Goal: Complete application form: Complete application form

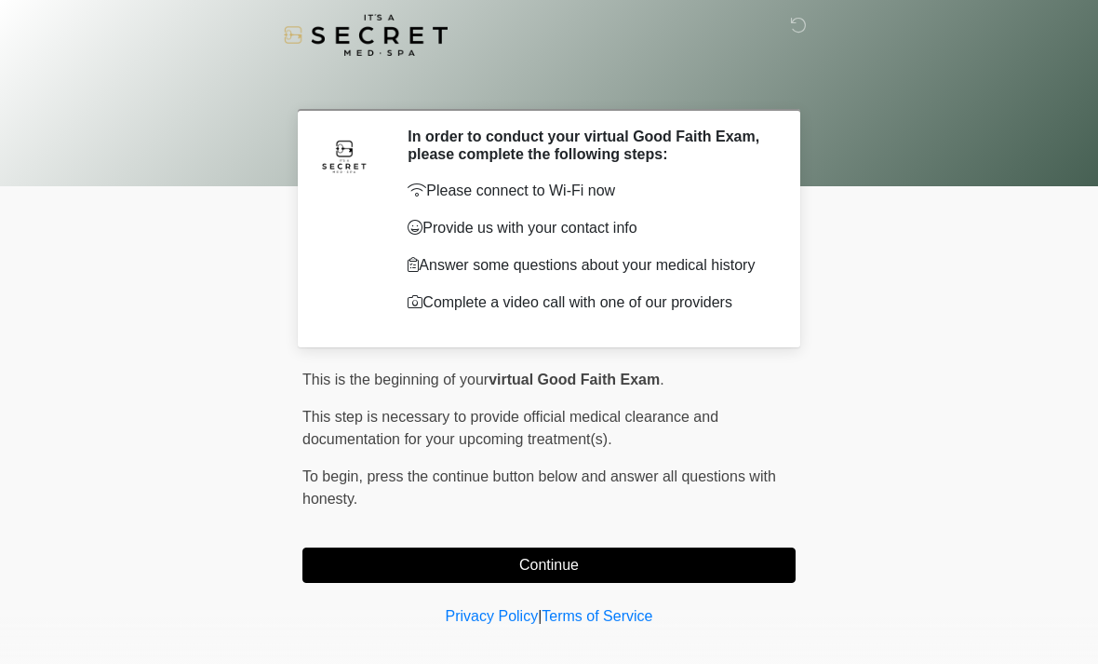
click at [409, 561] on button "Continue" at bounding box center [548, 564] width 493 height 35
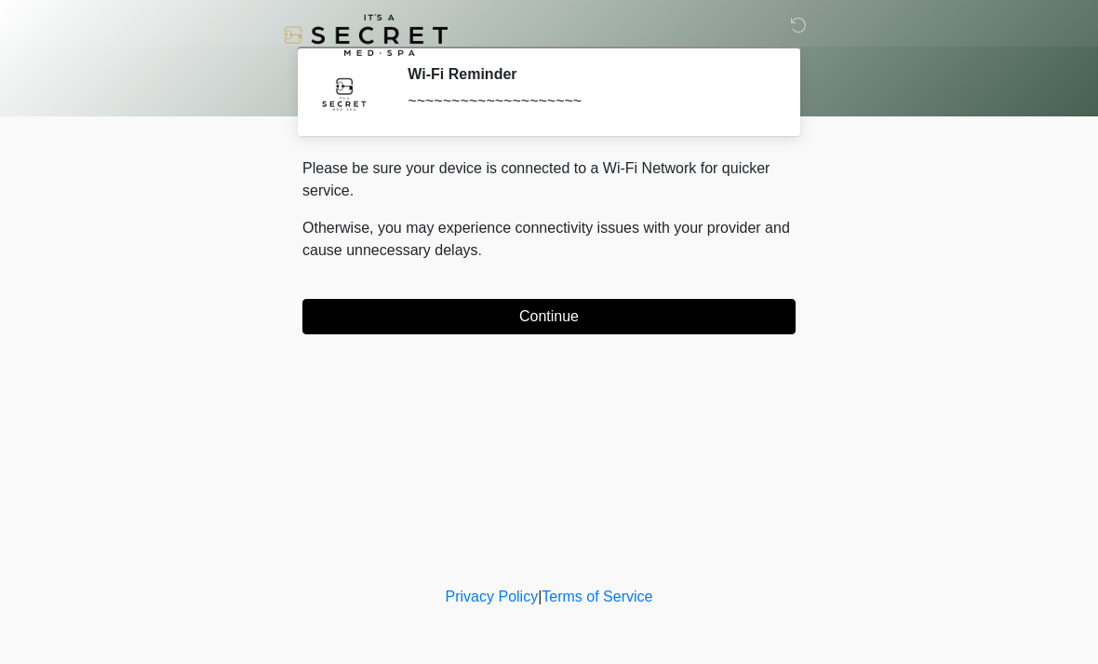
click at [728, 322] on button "Continue" at bounding box center [548, 316] width 493 height 35
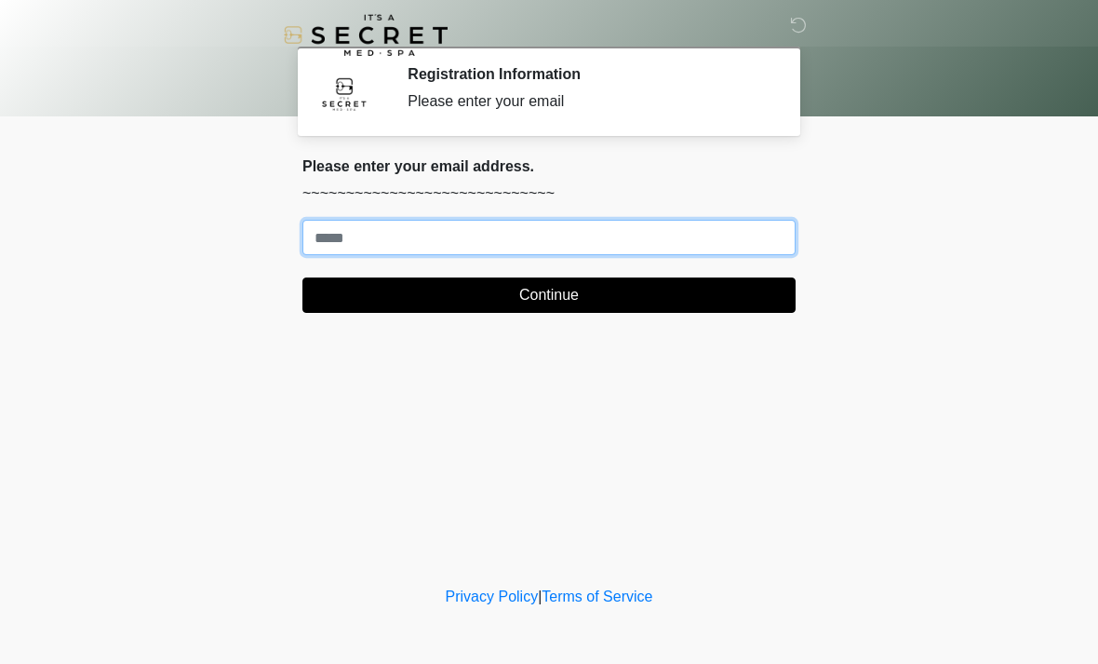
click at [614, 241] on input "Where should we email your treatment plan?" at bounding box center [548, 237] width 493 height 35
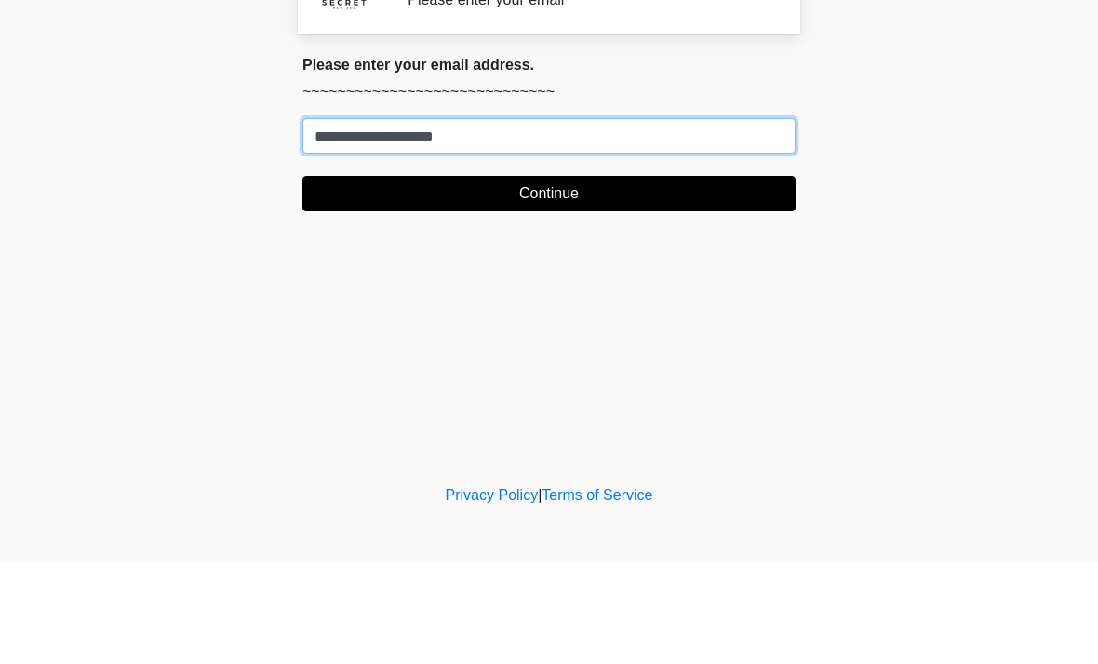
type input "**********"
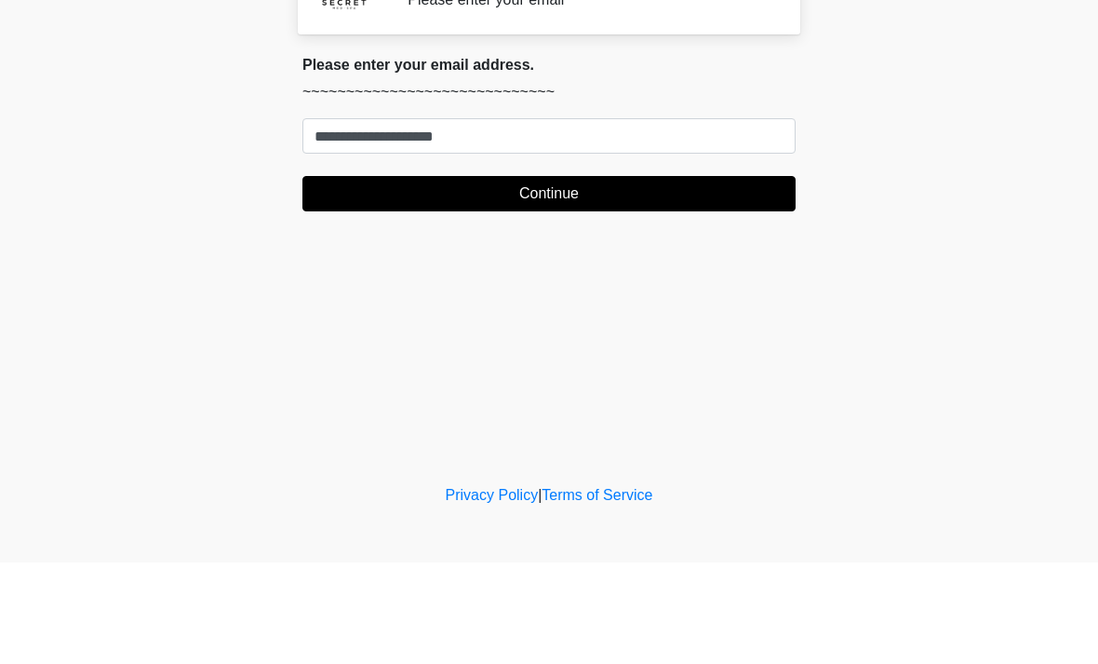
click at [534, 277] on button "Continue" at bounding box center [548, 294] width 493 height 35
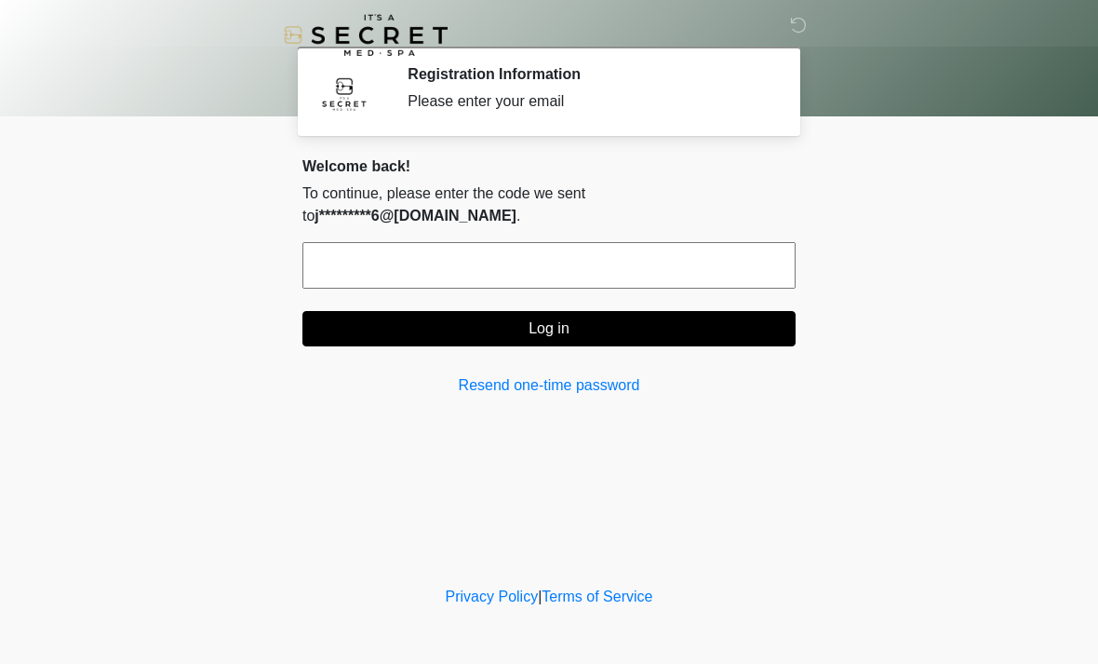
click at [648, 242] on input "text" at bounding box center [548, 265] width 493 height 47
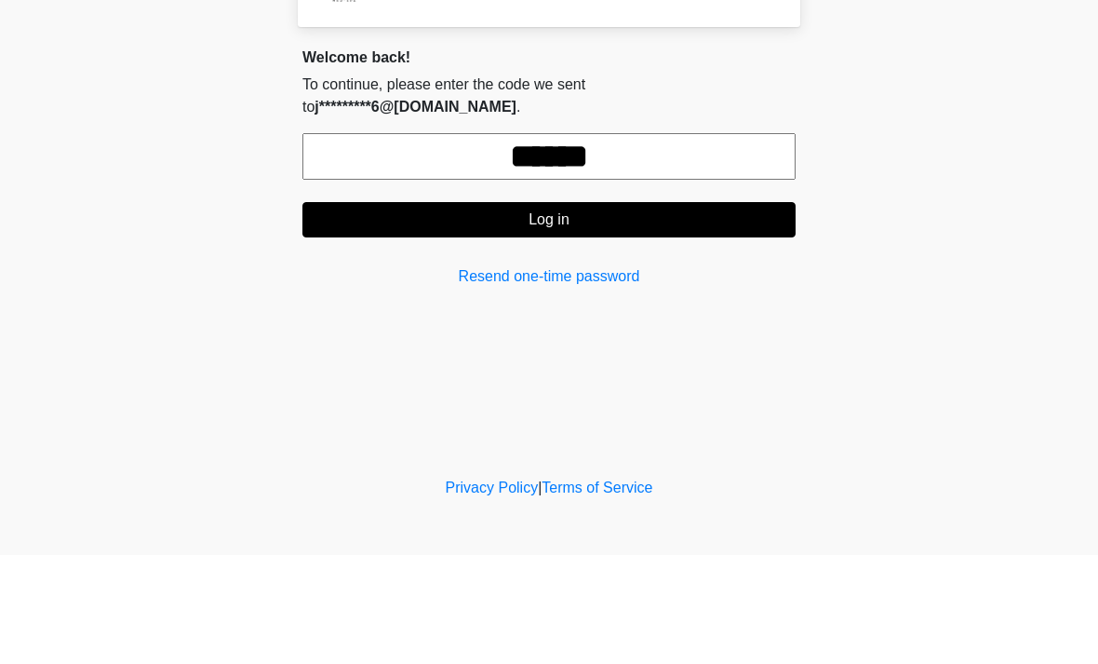
type input "******"
click at [695, 311] on button "Log in" at bounding box center [548, 328] width 493 height 35
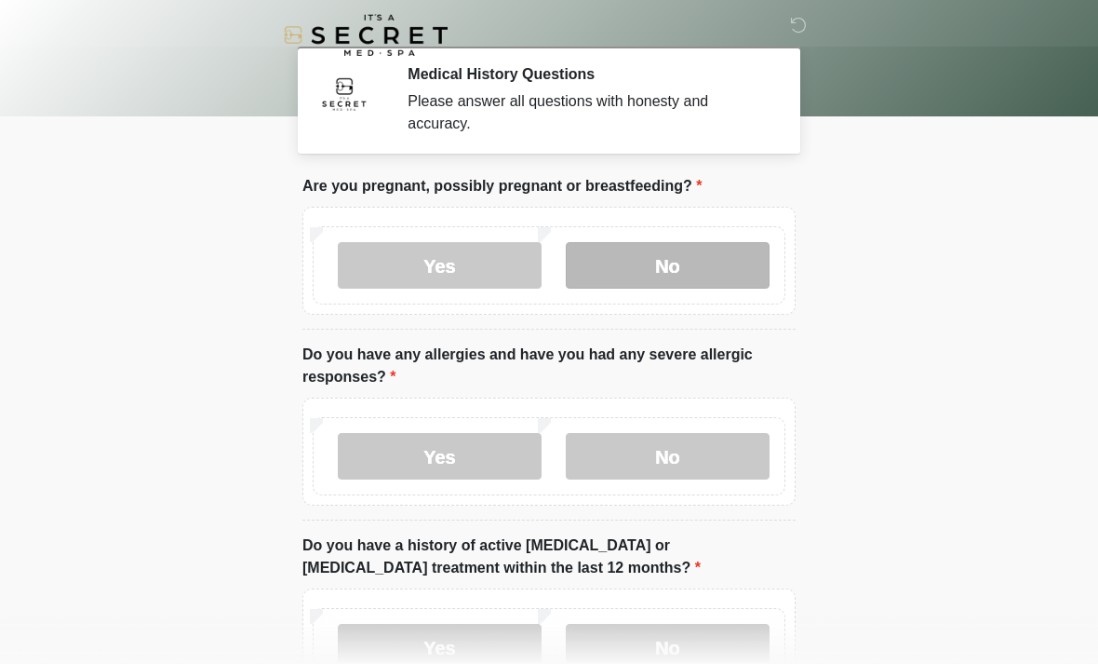
click at [691, 266] on label "No" at bounding box center [668, 265] width 204 height 47
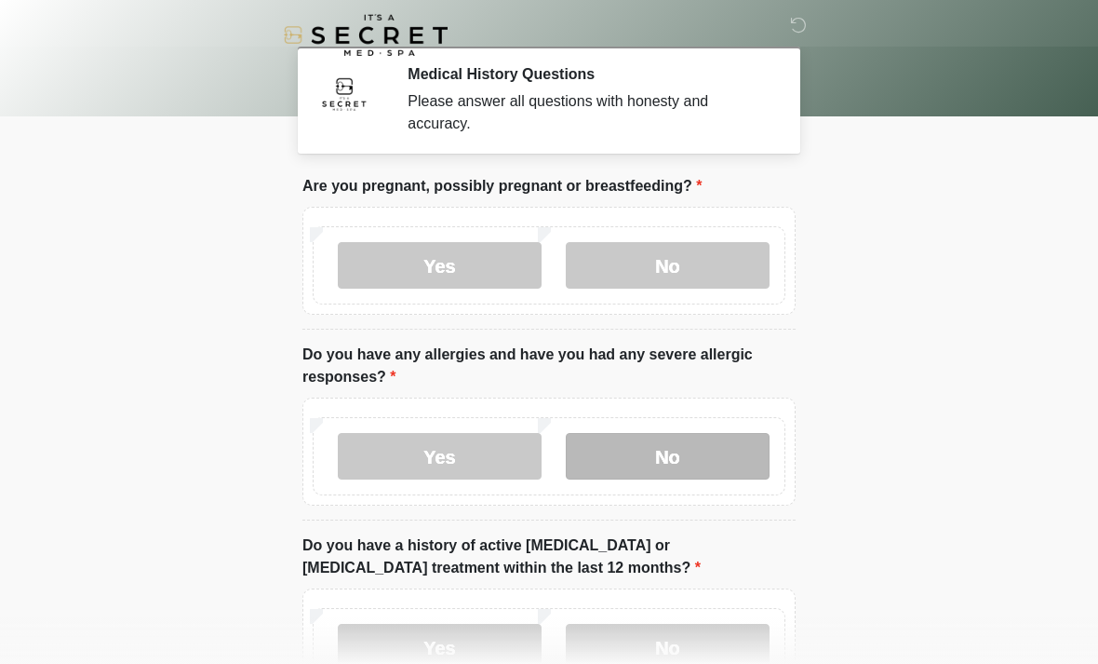
click at [711, 445] on label "No" at bounding box center [668, 456] width 204 height 47
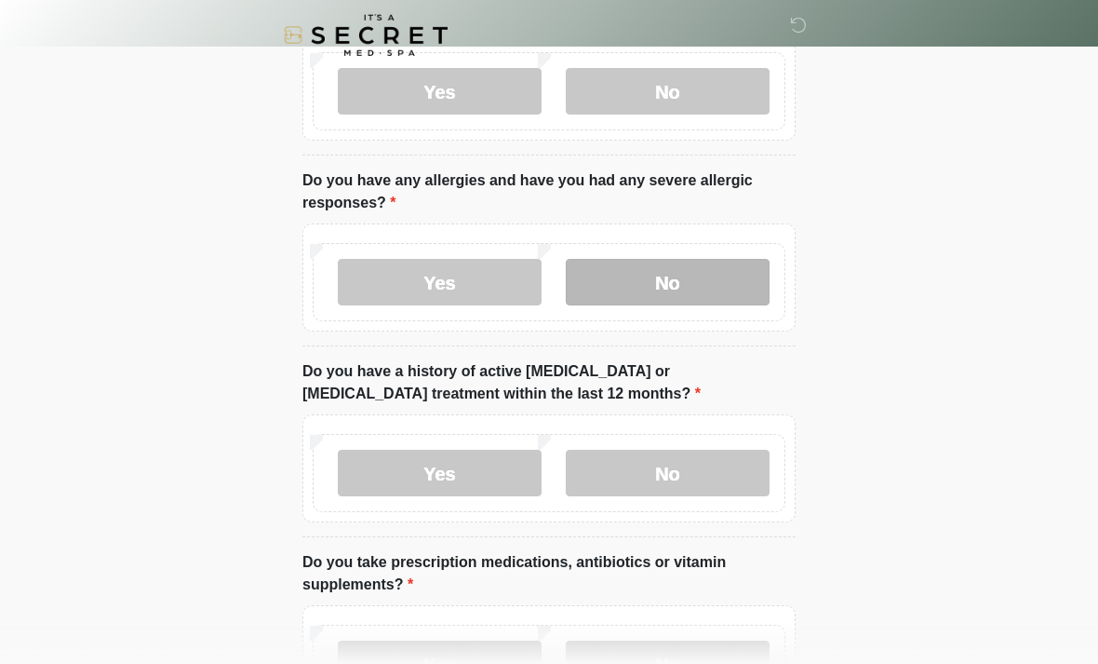
scroll to position [179, 0]
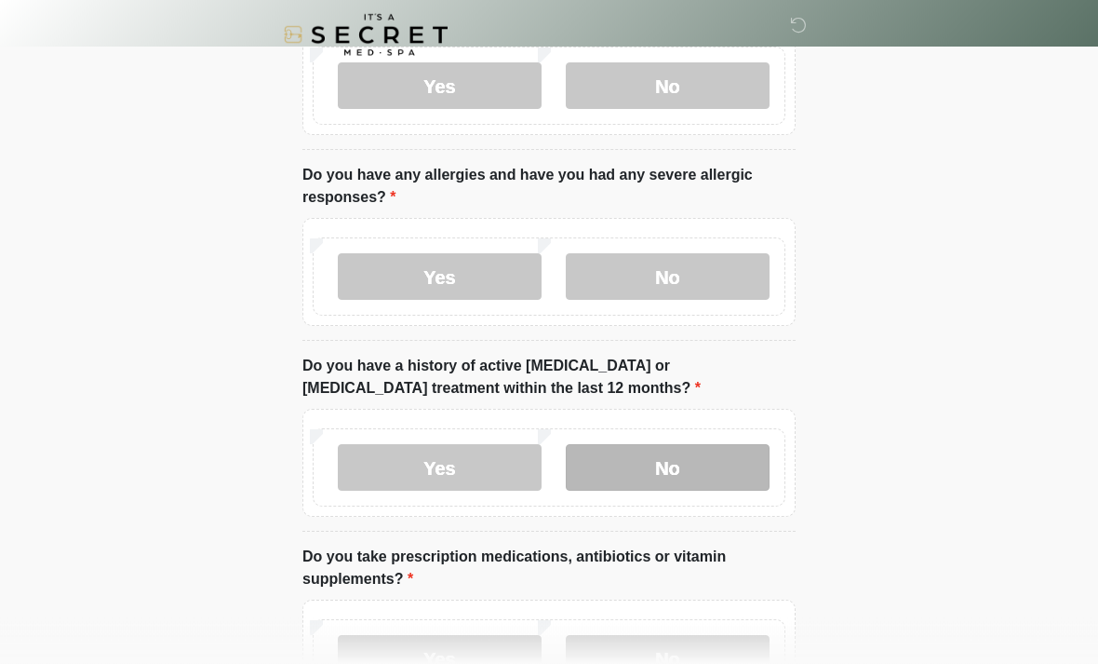
click at [722, 452] on label "No" at bounding box center [668, 468] width 204 height 47
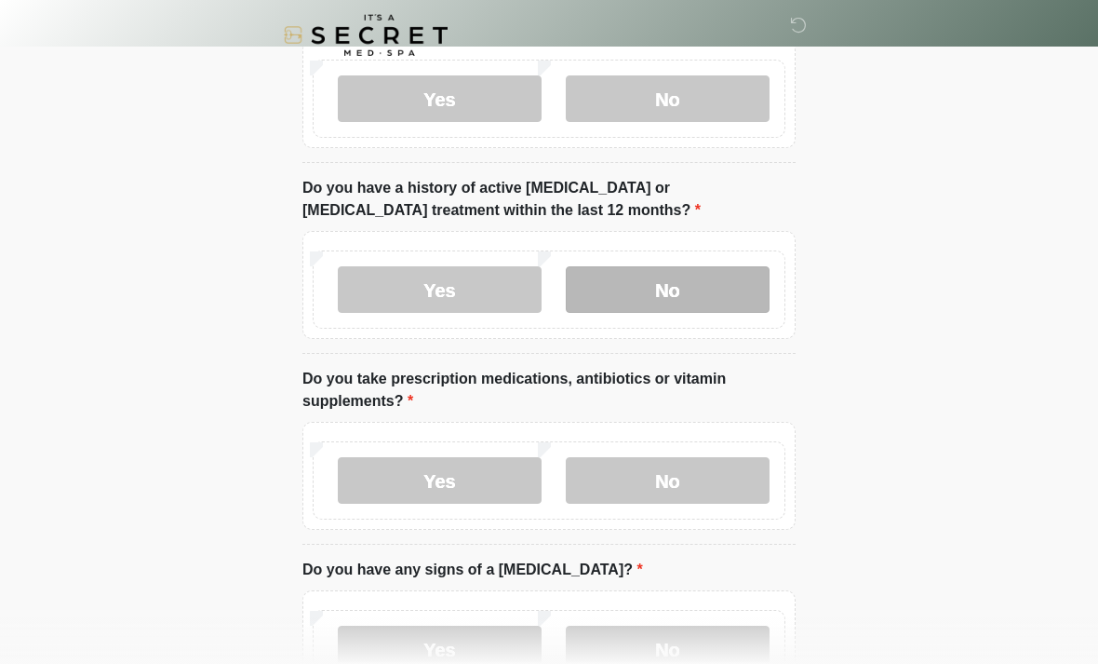
scroll to position [396, 0]
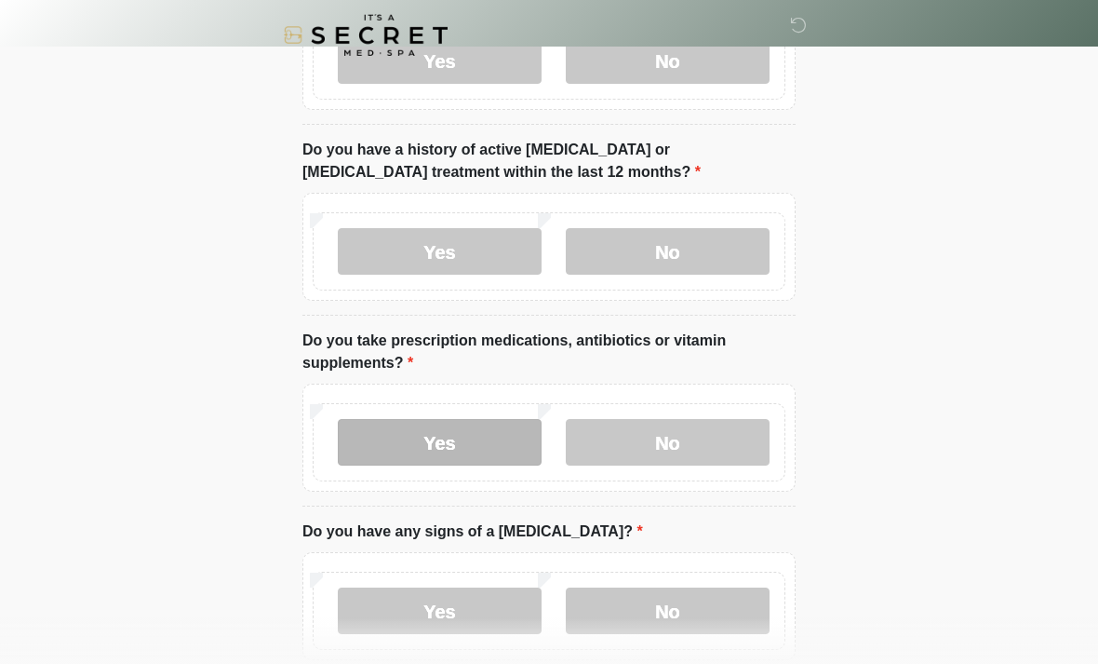
click at [481, 431] on label "Yes" at bounding box center [440, 442] width 204 height 47
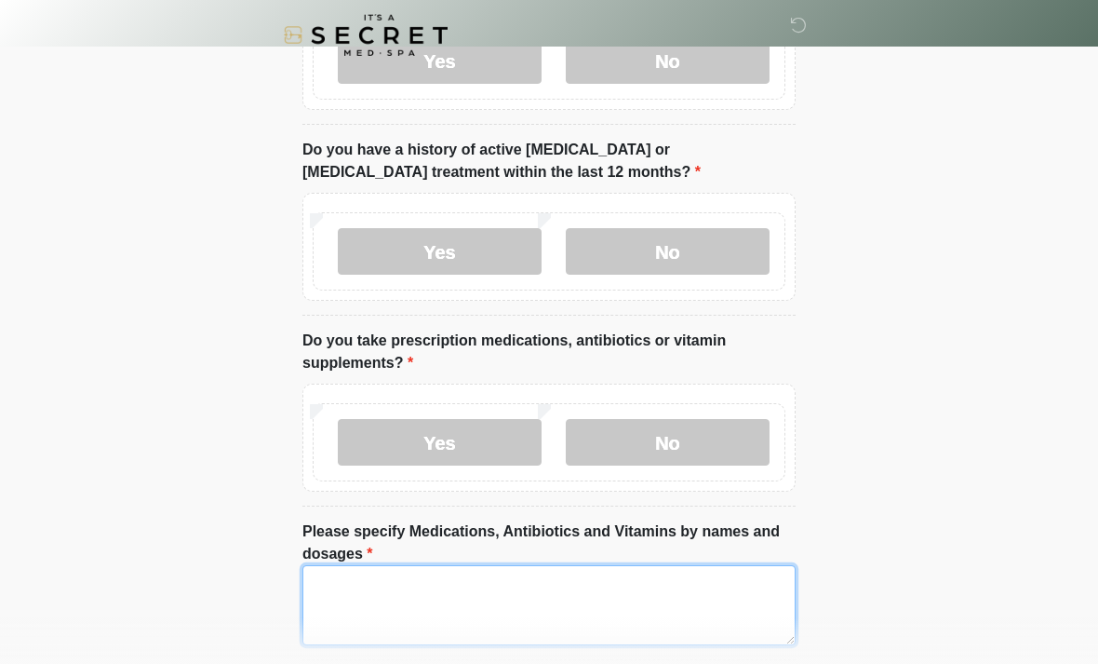
click at [478, 592] on textarea "Please specify Medications, Antibiotics and Vitamins by names and dosages" at bounding box center [548, 605] width 493 height 80
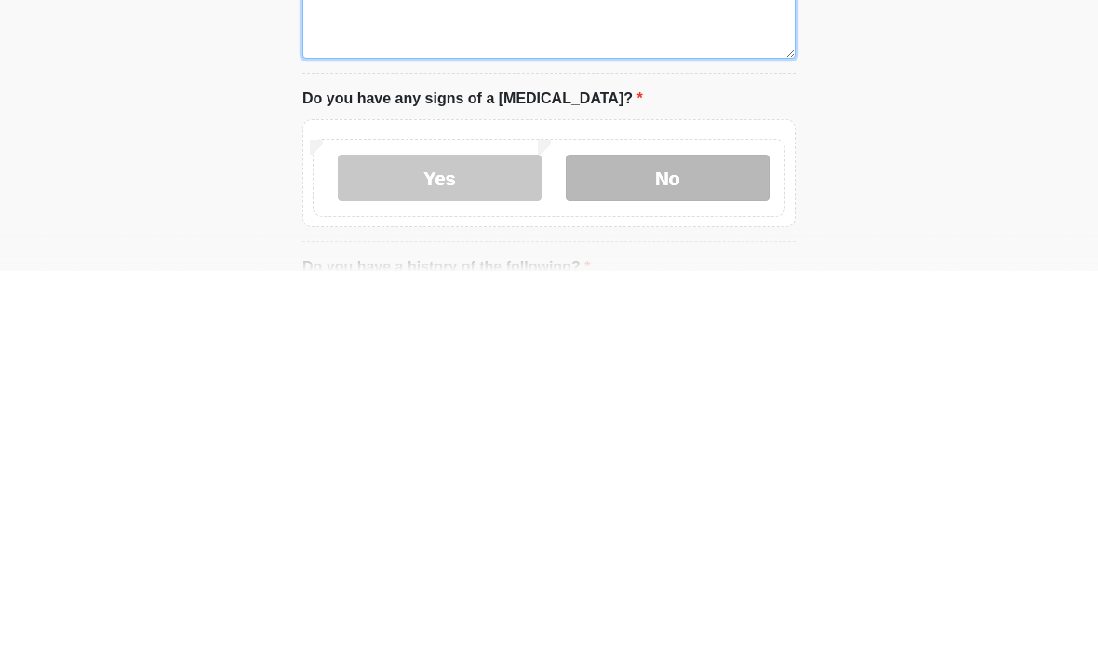
type textarea "**********"
click at [713, 547] on label "No" at bounding box center [668, 570] width 204 height 47
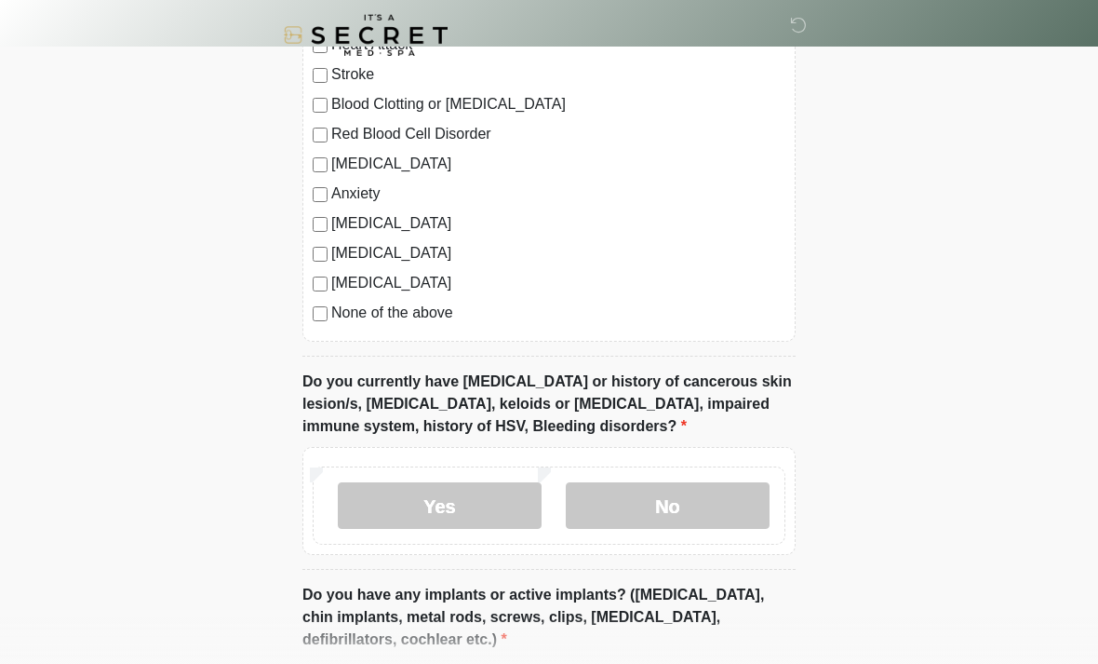
scroll to position [1386, 0]
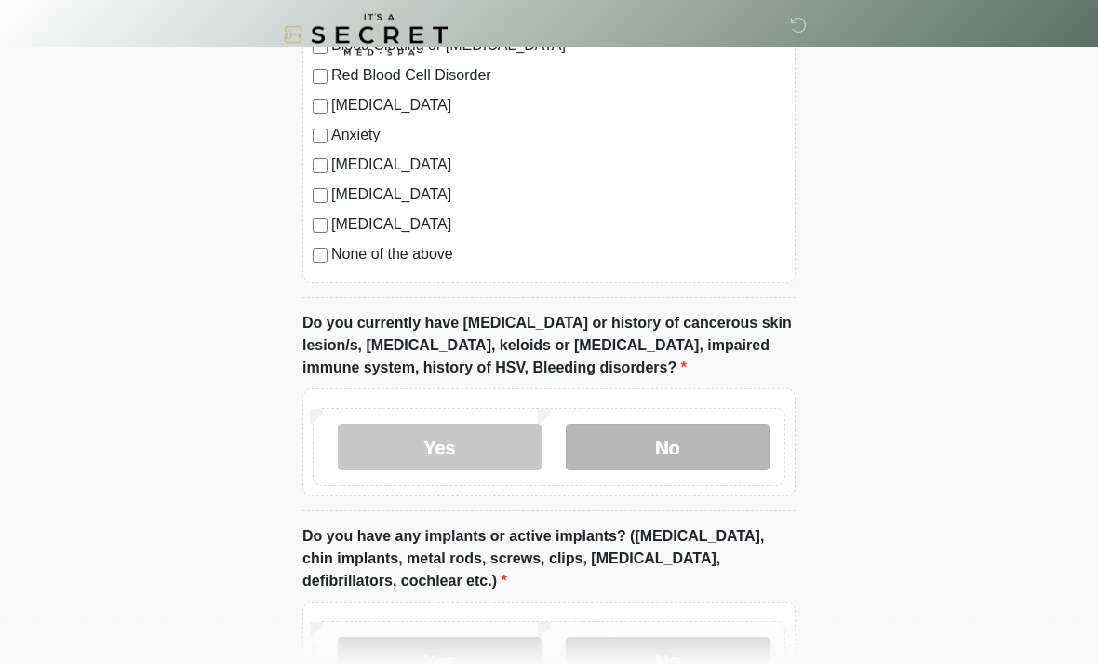
click at [746, 440] on label "No" at bounding box center [668, 447] width 204 height 47
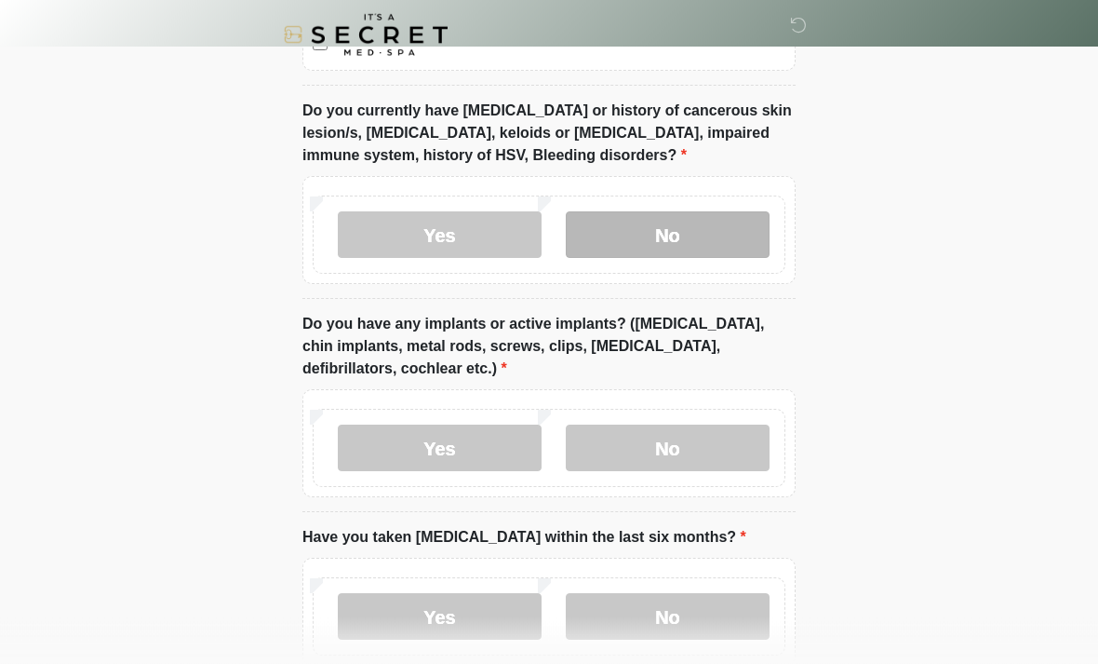
scroll to position [1607, 0]
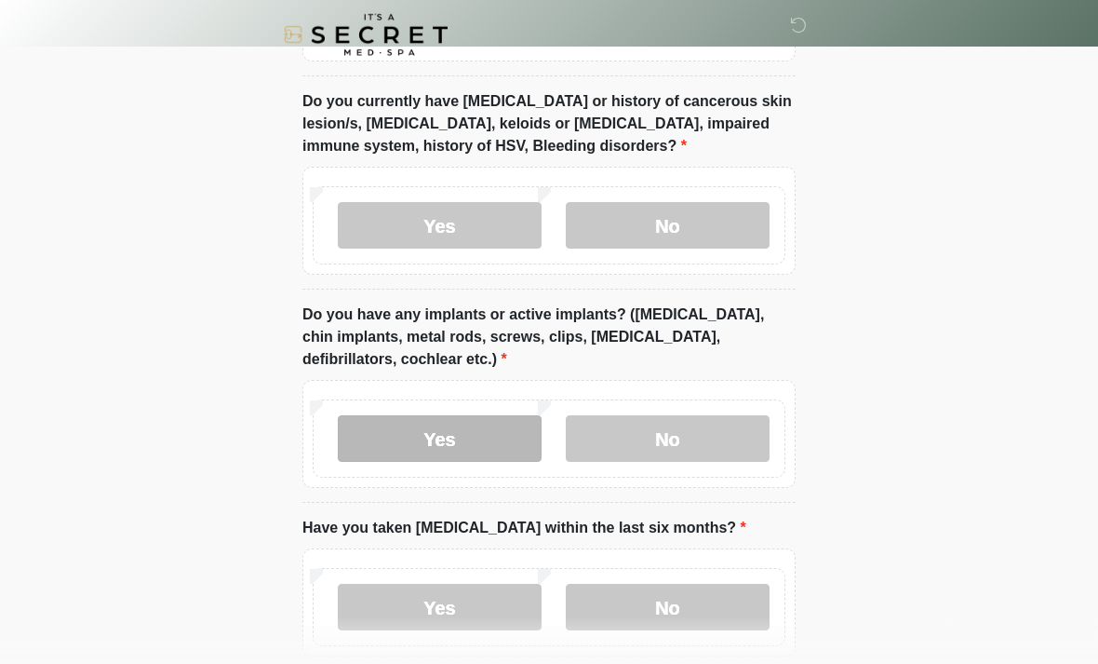
click at [490, 432] on label "Yes" at bounding box center [440, 439] width 204 height 47
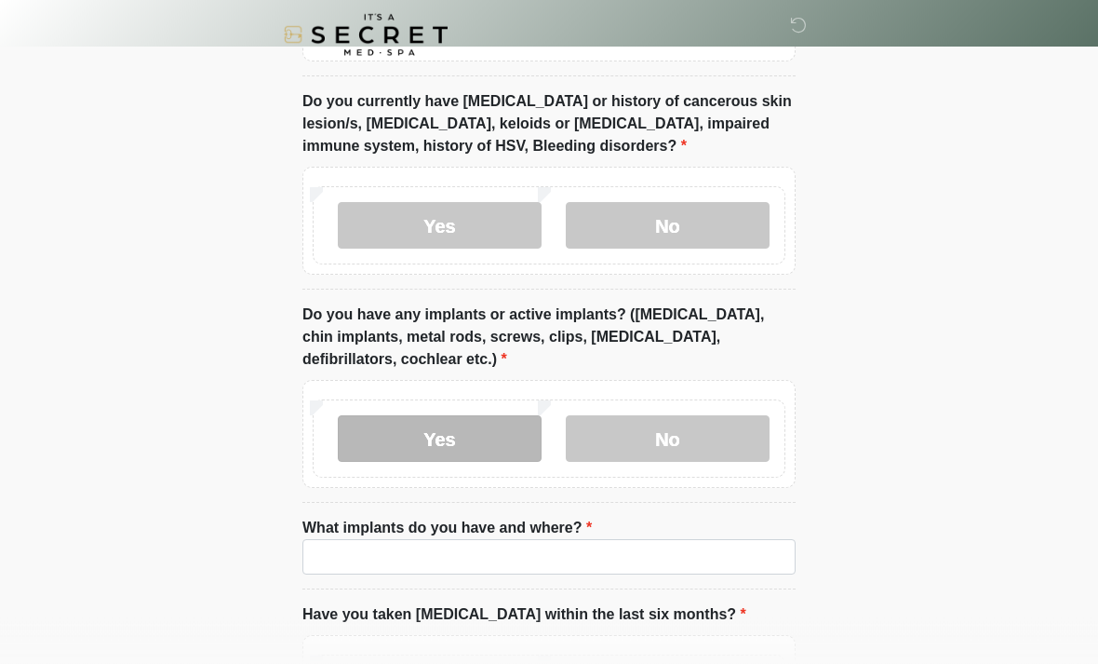
scroll to position [1608, 0]
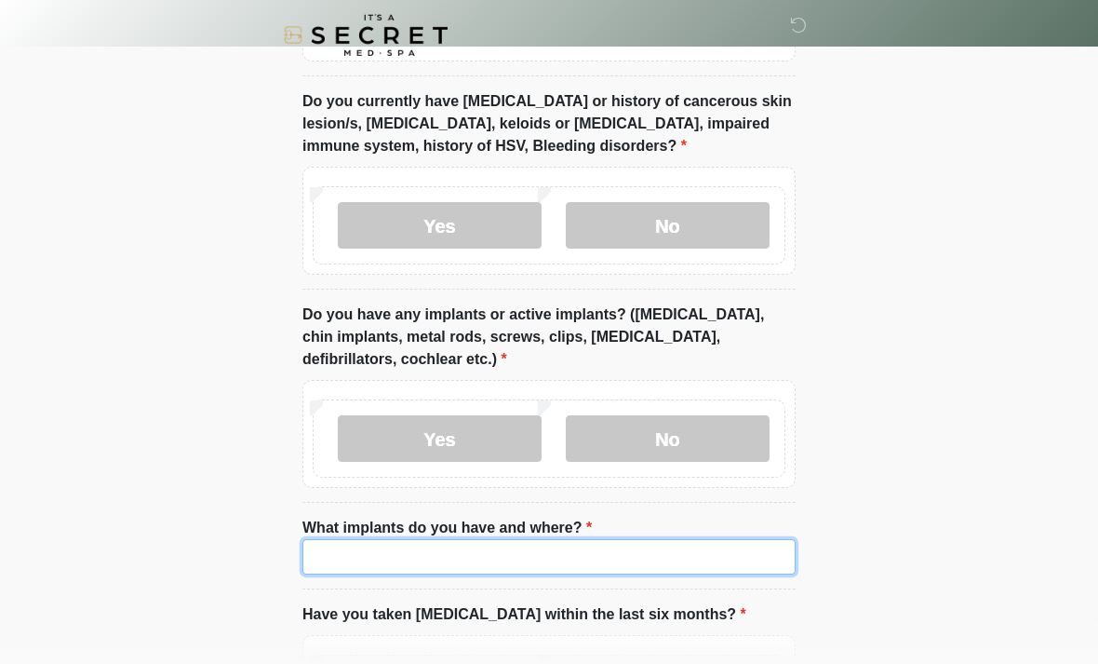
click at [654, 544] on input "What implants do you have and where?" at bounding box center [548, 556] width 493 height 35
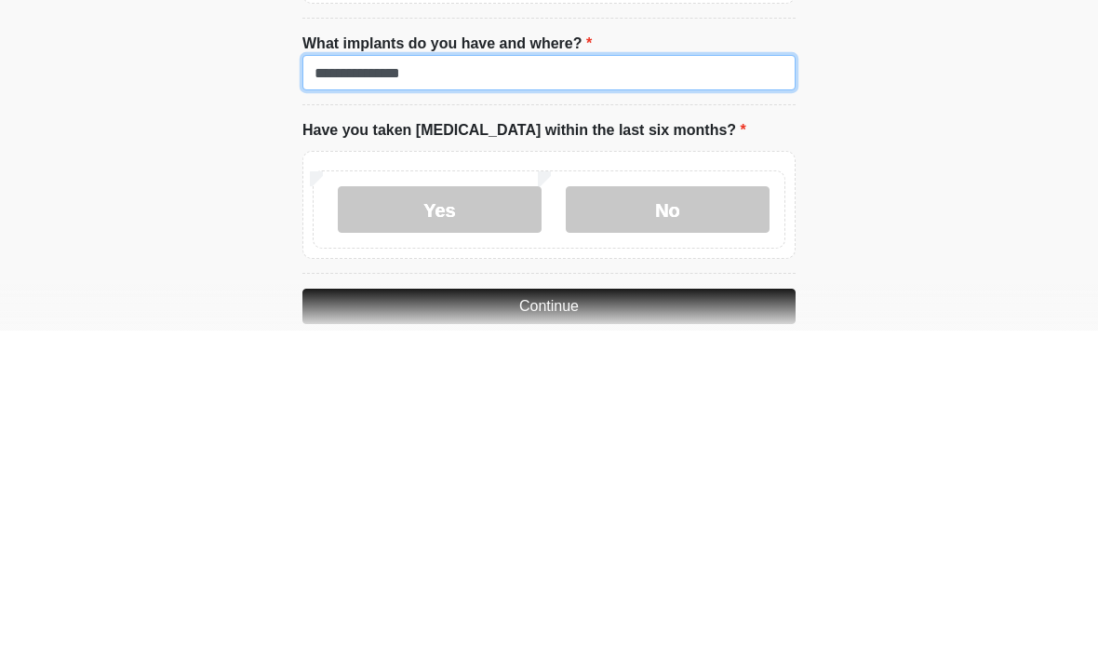
scroll to position [1767, 0]
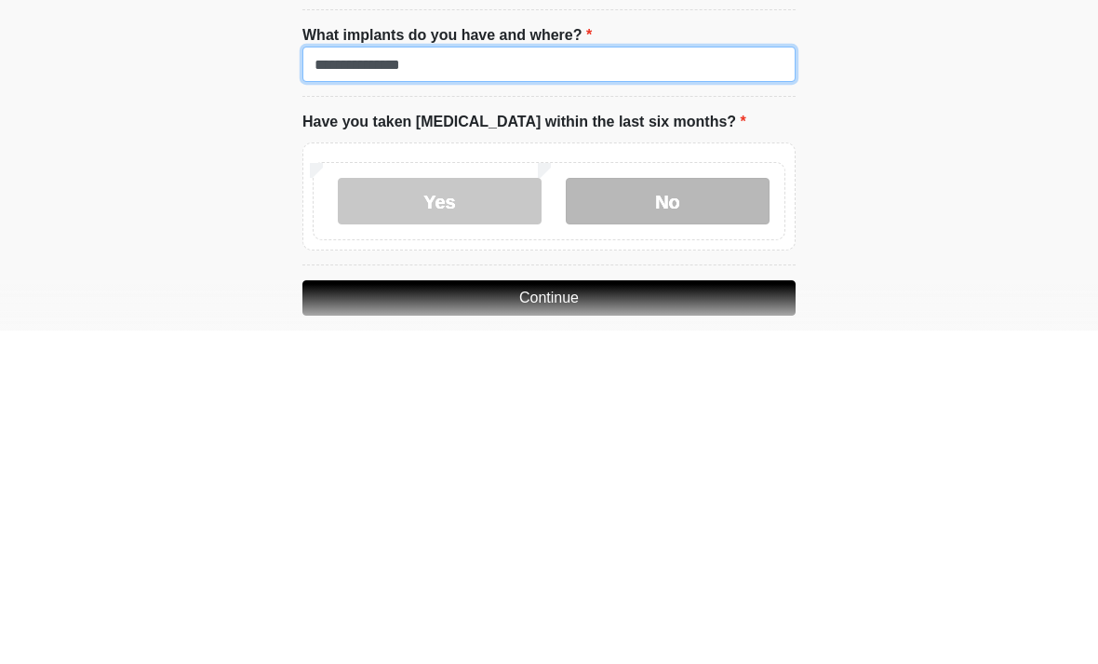
type input "**********"
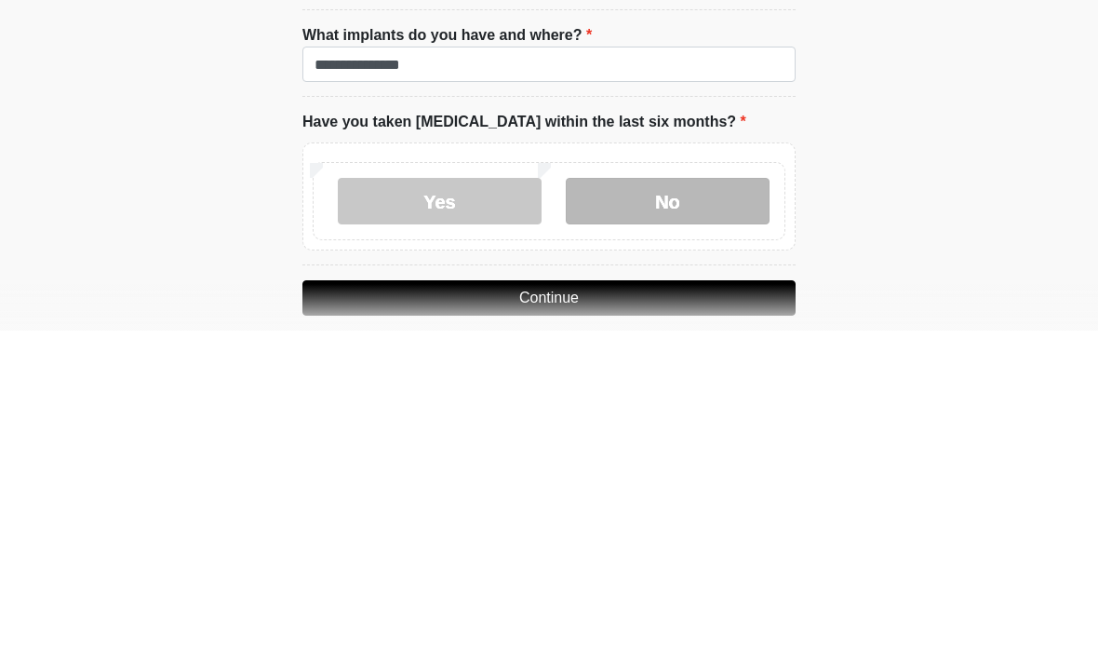
click at [723, 511] on label "No" at bounding box center [668, 534] width 204 height 47
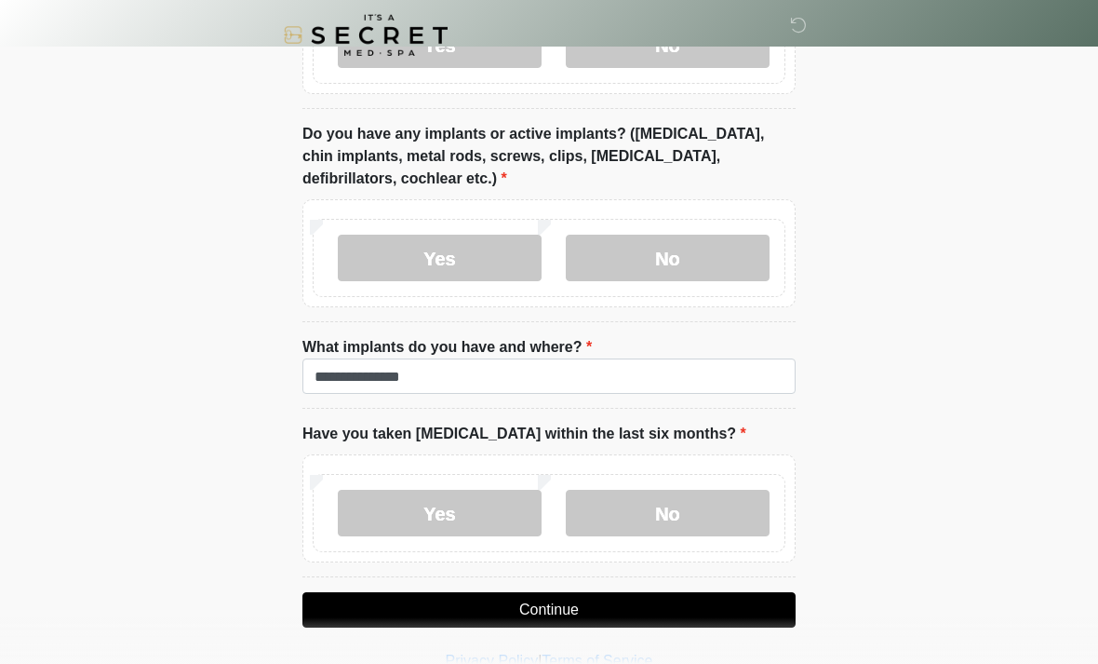
click at [743, 592] on button "Continue" at bounding box center [548, 609] width 493 height 35
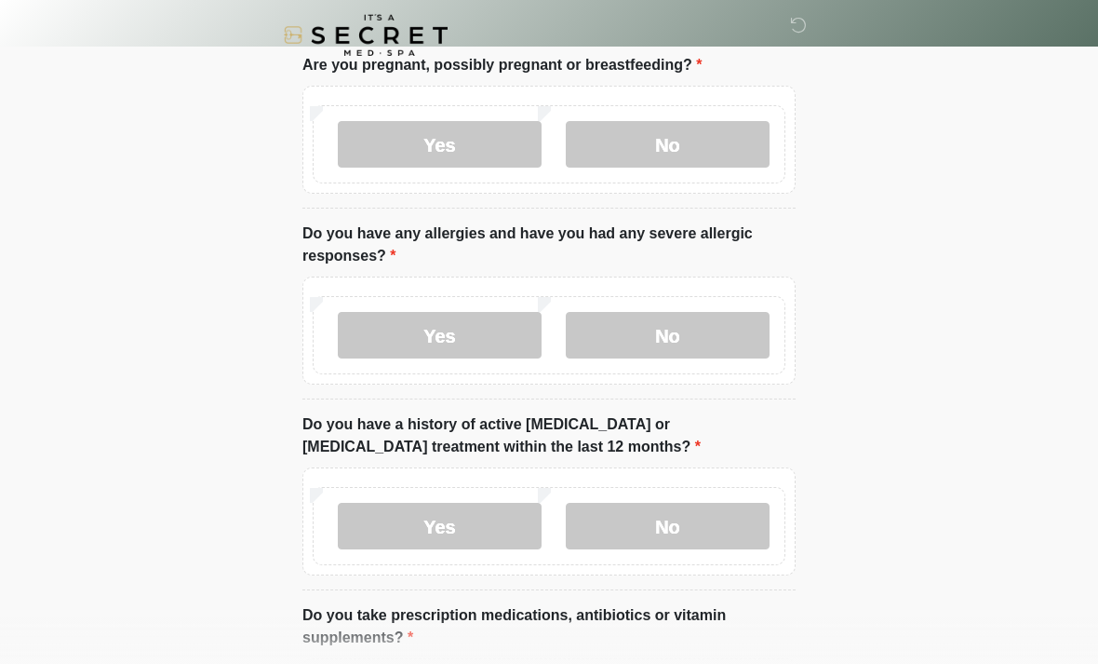
scroll to position [0, 0]
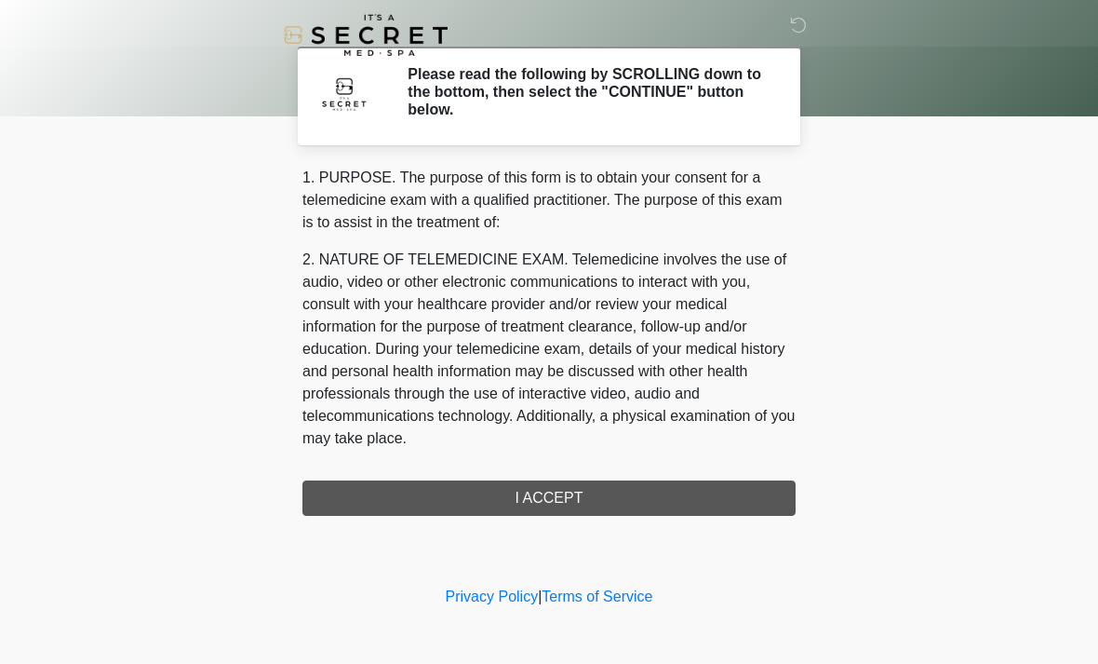
click at [723, 504] on div "1. PURPOSE. The purpose of this form is to obtain your consent for a telemedici…" at bounding box center [548, 341] width 493 height 349
click at [736, 490] on div "1. PURPOSE. The purpose of this form is to obtain your consent for a telemedici…" at bounding box center [548, 341] width 493 height 349
click at [708, 486] on div "1. PURPOSE. The purpose of this form is to obtain your consent for a telemedici…" at bounding box center [548, 341] width 493 height 349
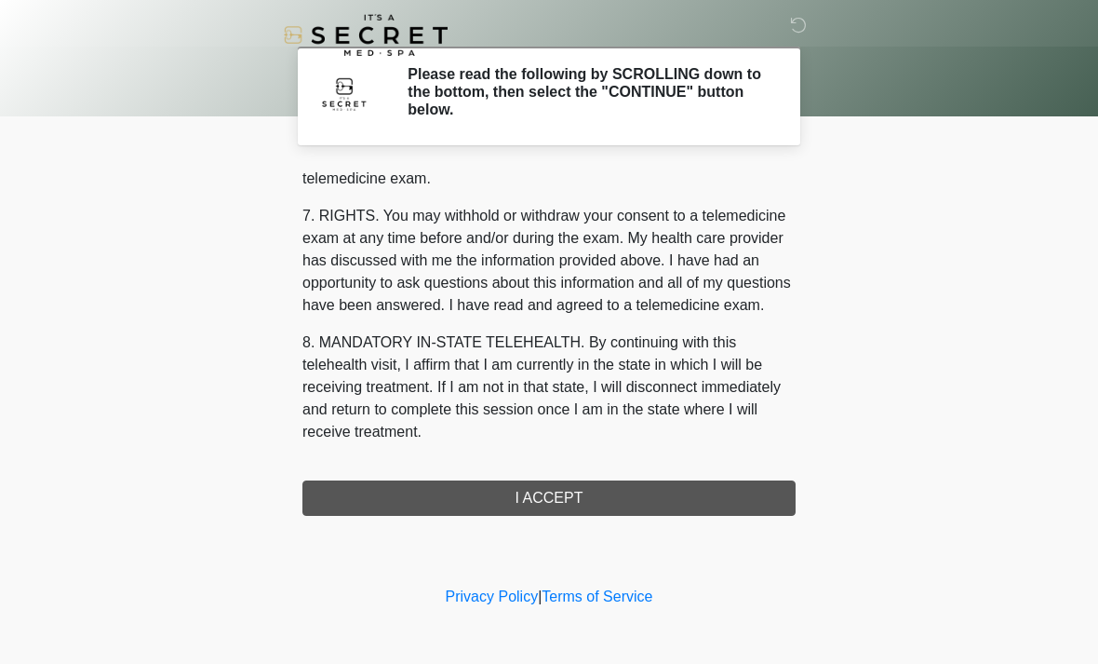
click at [646, 495] on button "I ACCEPT" at bounding box center [548, 497] width 493 height 35
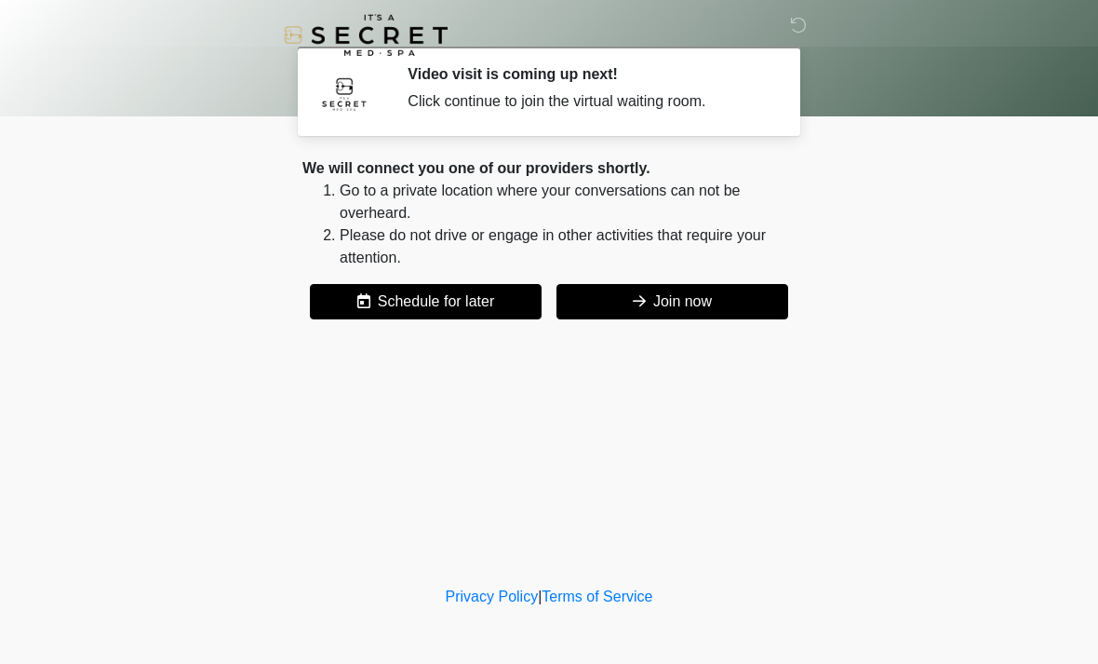
click at [729, 302] on button "Join now" at bounding box center [673, 301] width 232 height 35
